Goal: Information Seeking & Learning: Learn about a topic

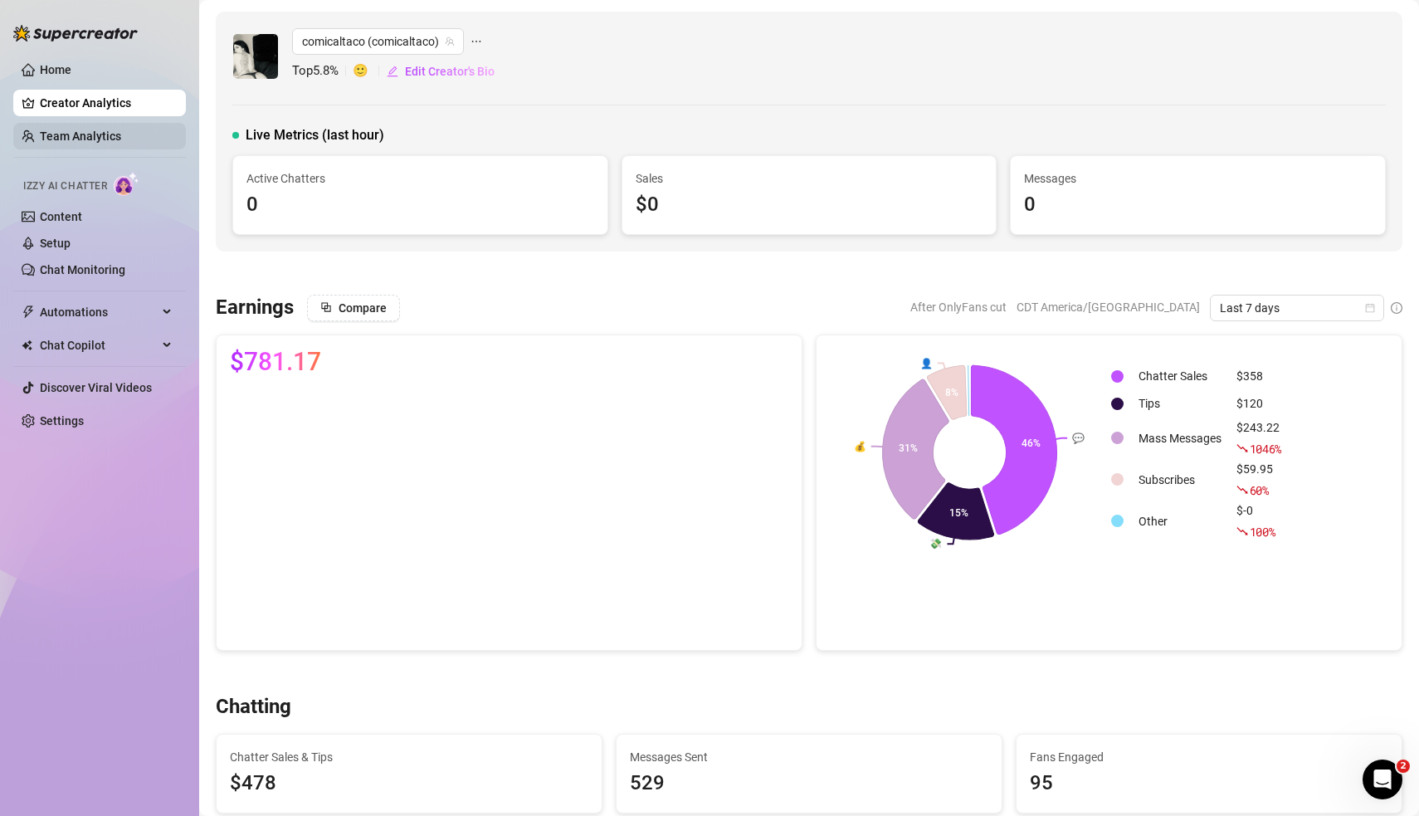
click at [85, 139] on link "Team Analytics" at bounding box center [80, 135] width 81 height 13
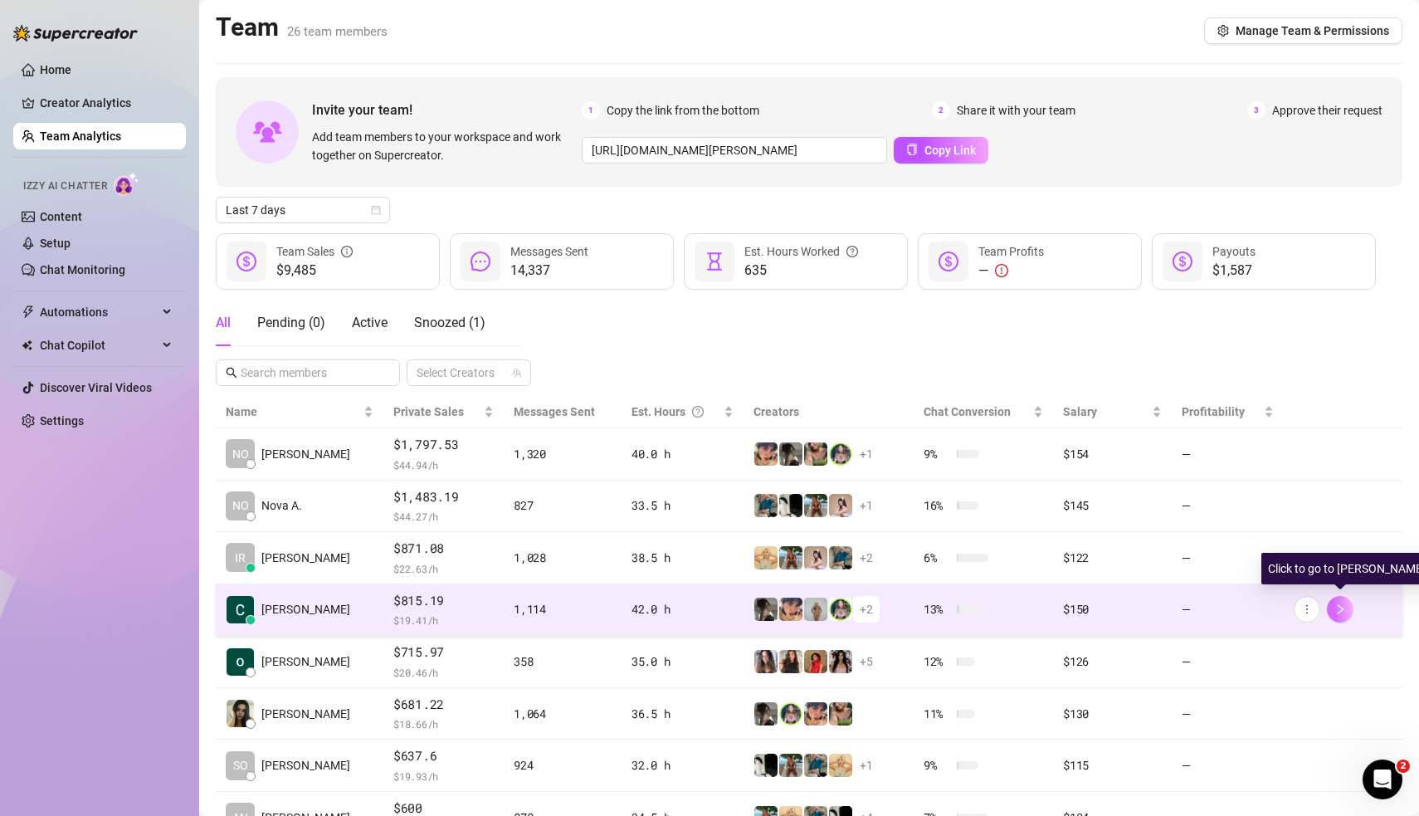
click at [1342, 606] on icon "right" at bounding box center [1340, 609] width 6 height 10
